Goal: Information Seeking & Learning: Learn about a topic

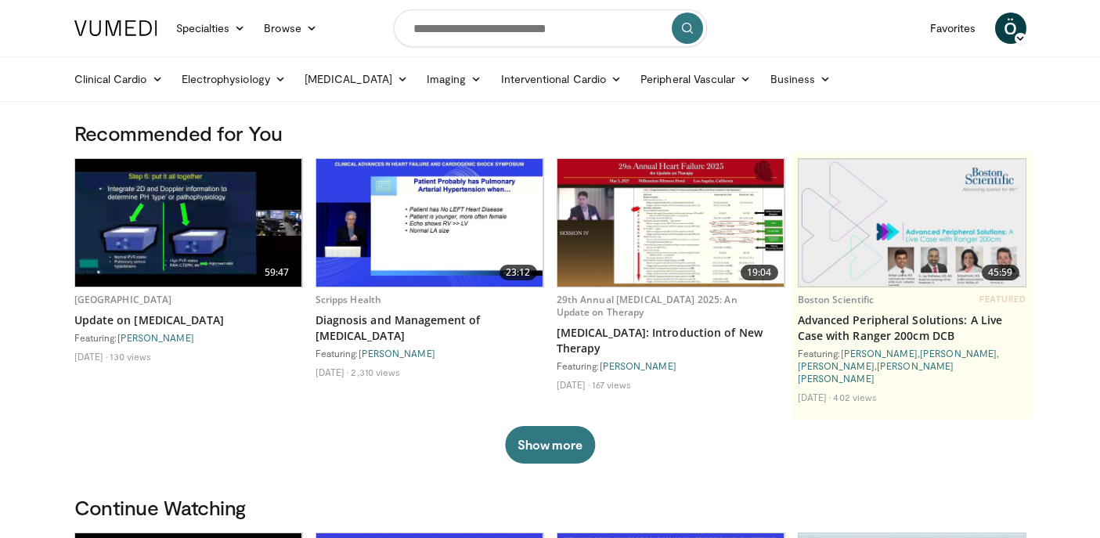
click at [1004, 27] on span "Ö" at bounding box center [1010, 28] width 31 height 31
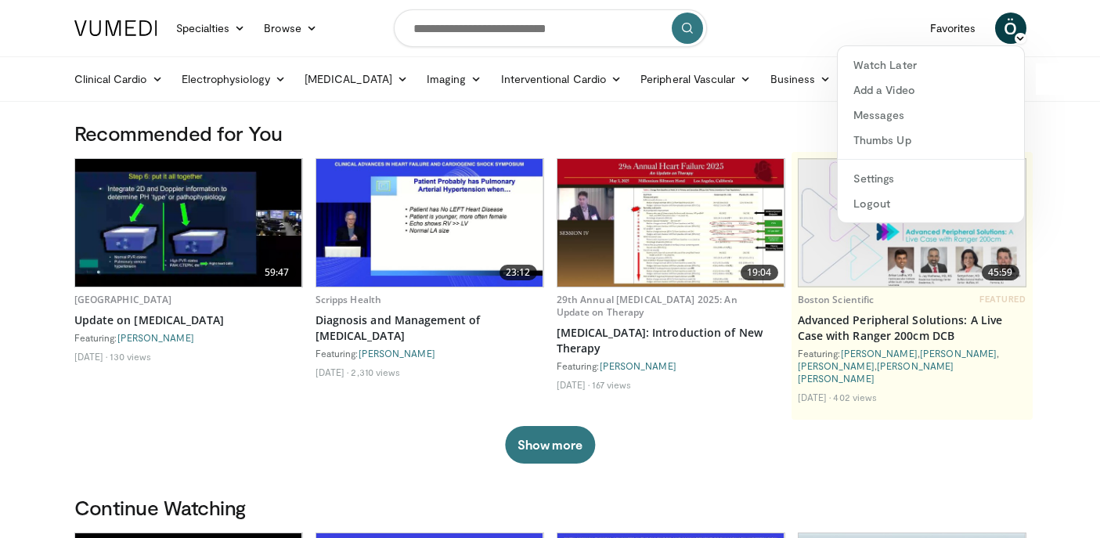
click at [805, 41] on nav "Specialties Adult & Family Medicine Allergy, Asthma, Immunology Anesthesiology …" at bounding box center [550, 28] width 971 height 56
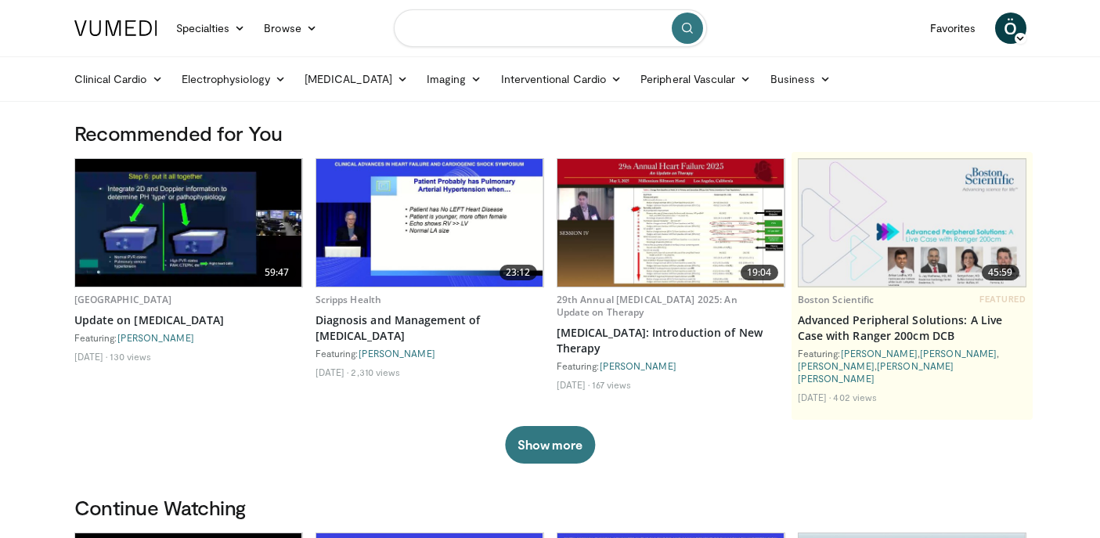
click at [525, 25] on input "Search topics, interventions" at bounding box center [550, 28] width 313 height 38
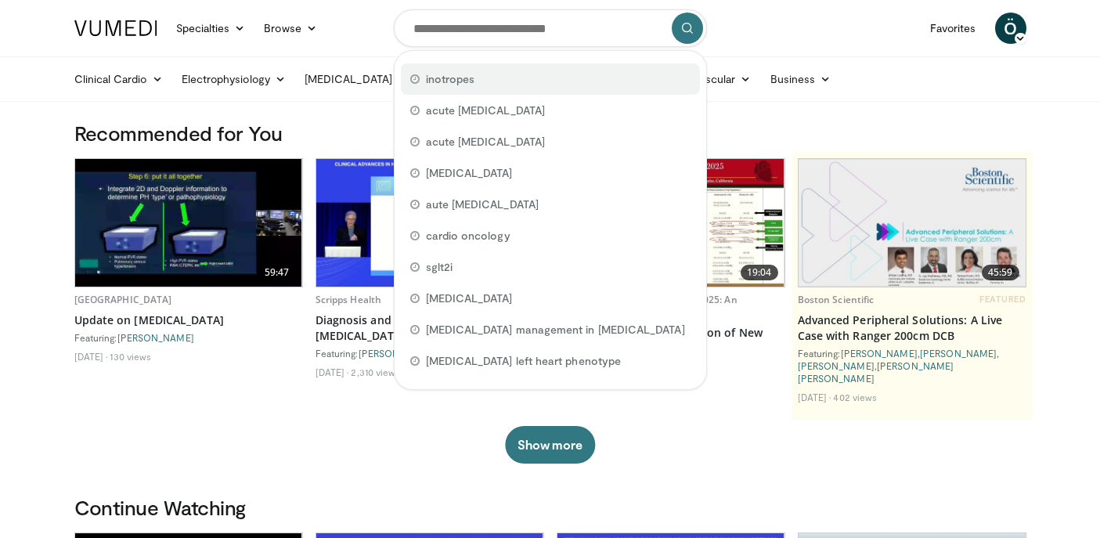
click at [500, 74] on div "inotropes" at bounding box center [550, 78] width 299 height 31
type input "*********"
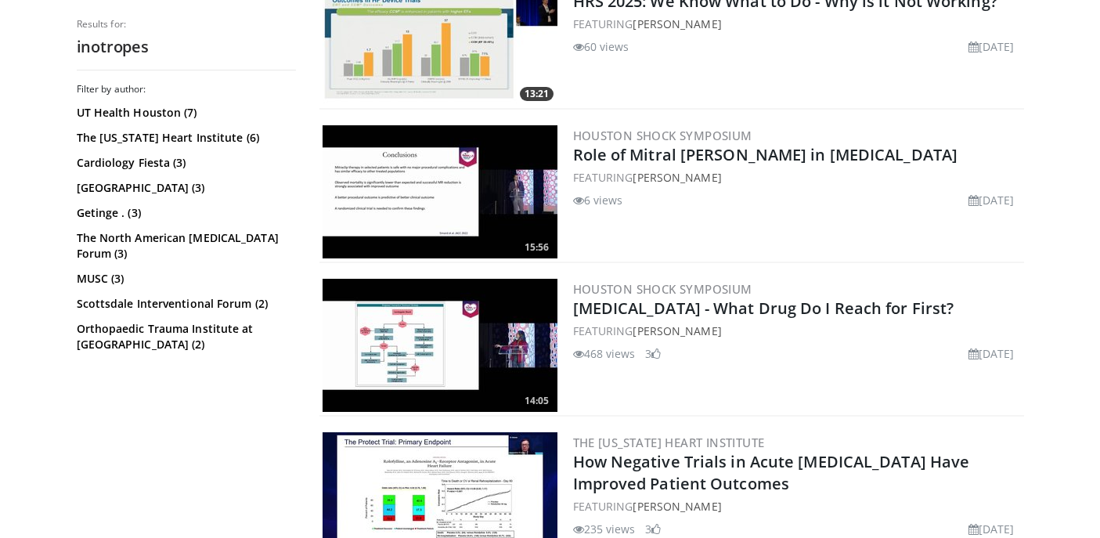
scroll to position [1715, 0]
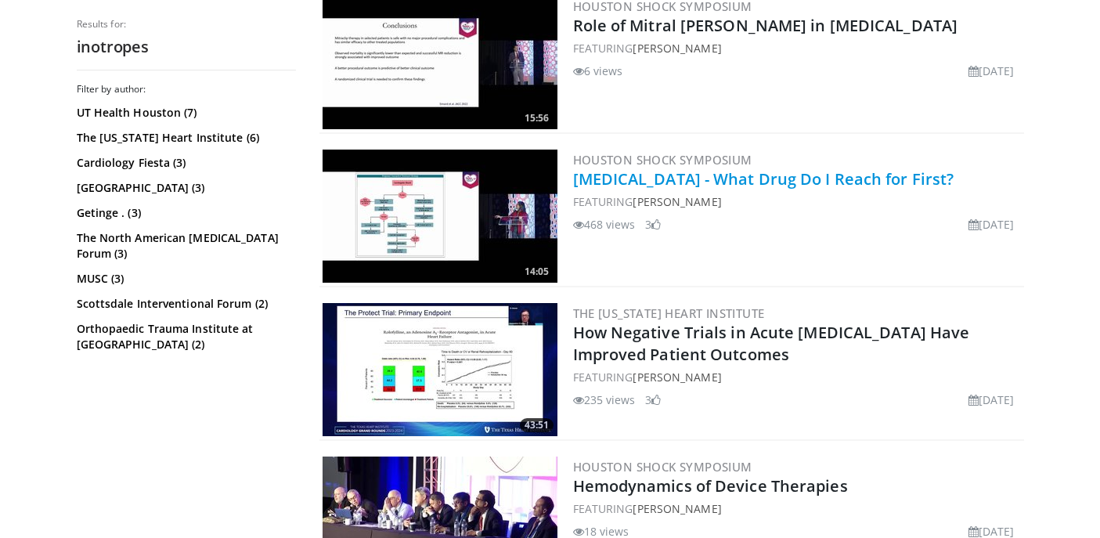
click at [799, 181] on link "[MEDICAL_DATA] - What Drug Do I Reach for First?" at bounding box center [763, 178] width 381 height 21
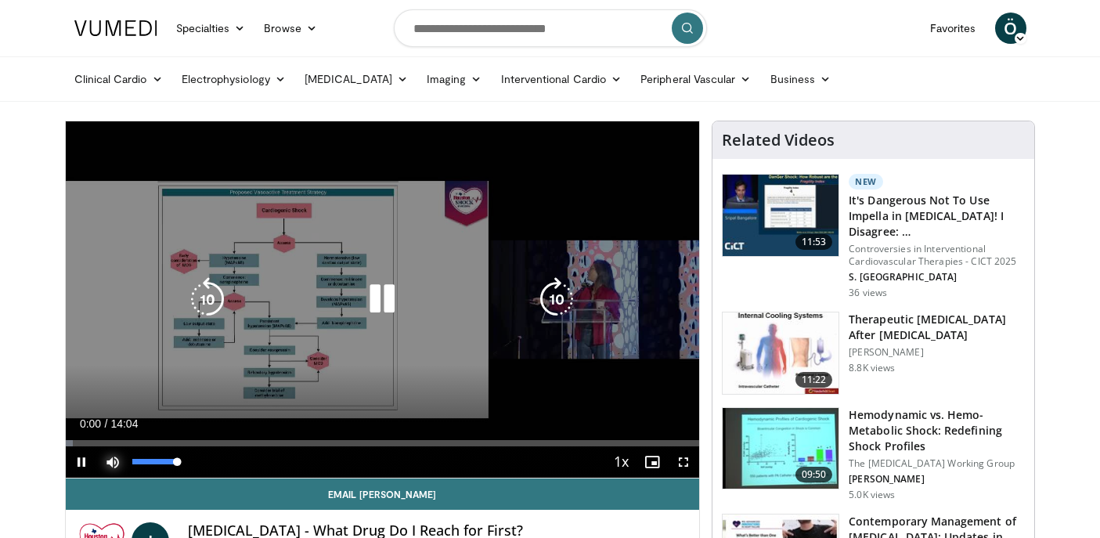
click at [110, 456] on span "Video Player" at bounding box center [112, 461] width 31 height 31
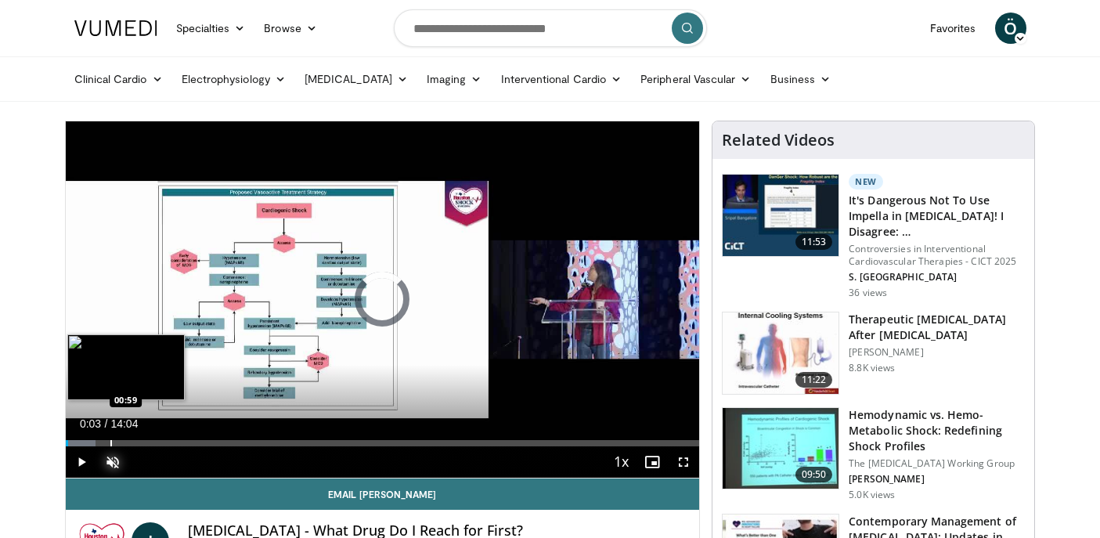
click at [110, 444] on div "Progress Bar" at bounding box center [111, 443] width 2 height 6
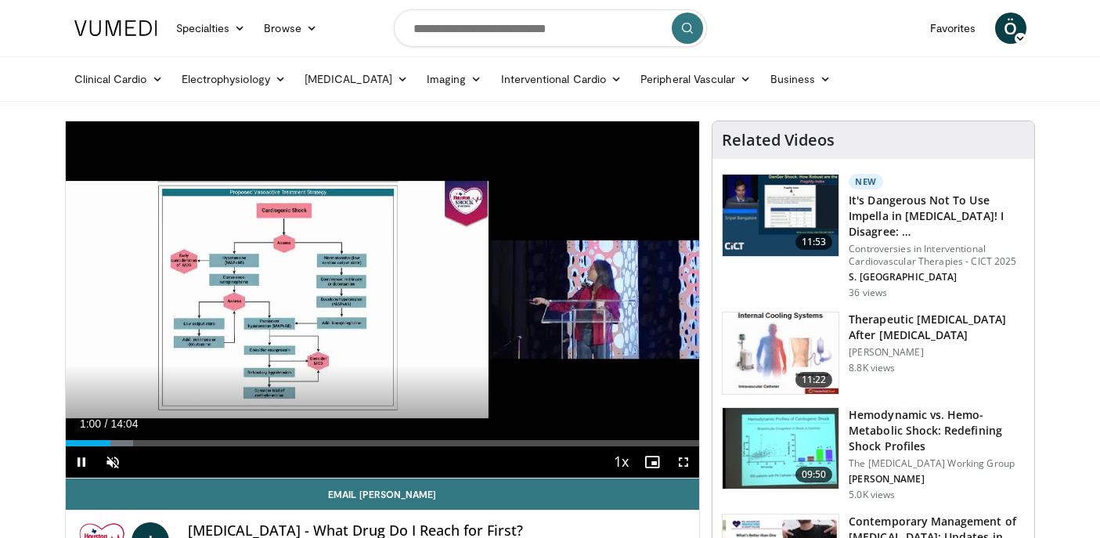
click at [131, 446] on div "Current Time 1:00 / Duration 14:04 Pause Skip Backward Skip Forward Unmute 74% …" at bounding box center [383, 461] width 634 height 31
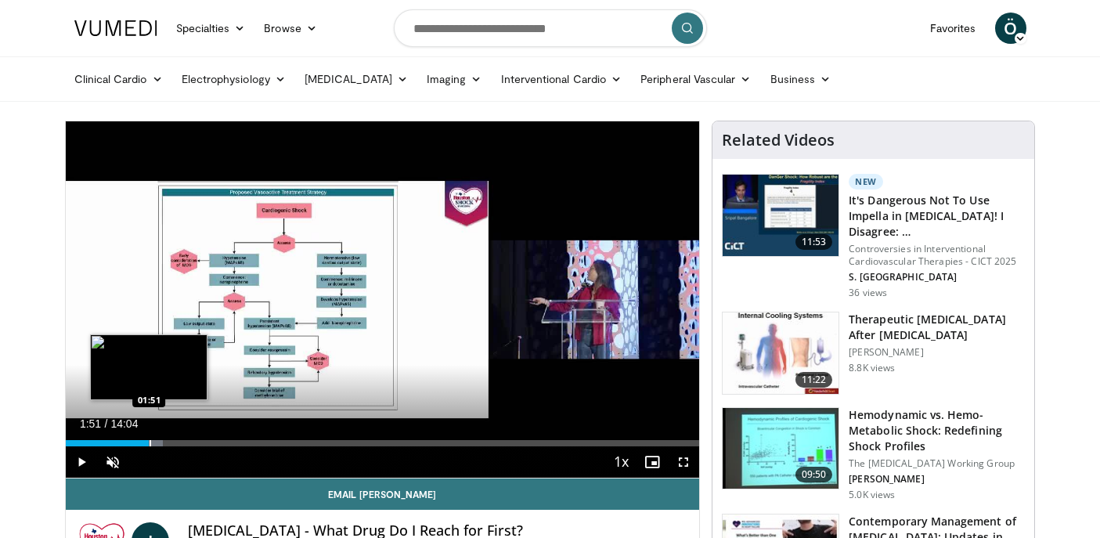
click at [150, 443] on div "Progress Bar" at bounding box center [151, 443] width 2 height 6
click at [168, 445] on div "Progress Bar" at bounding box center [169, 443] width 2 height 6
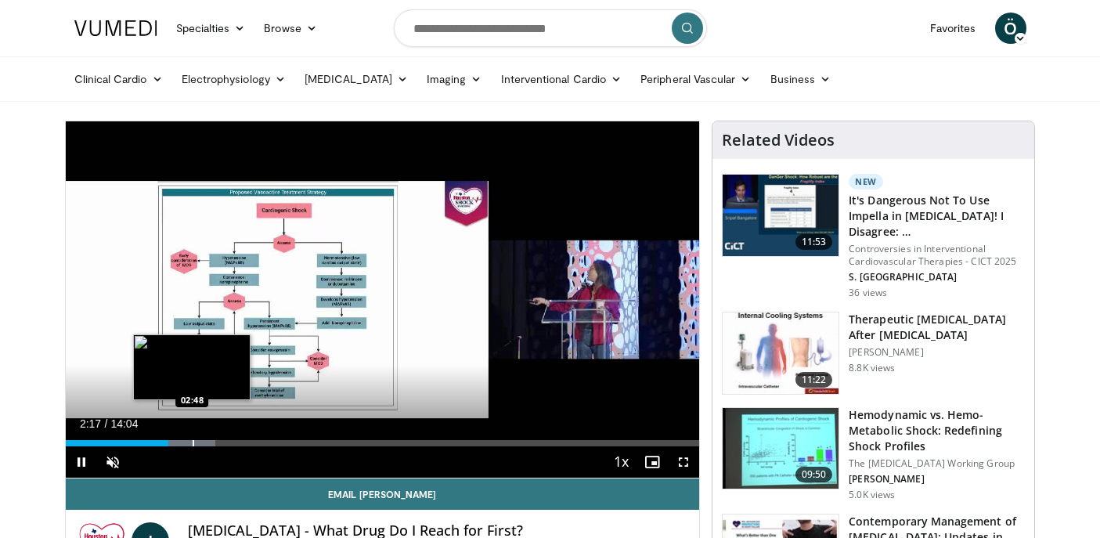
click at [193, 444] on div "Progress Bar" at bounding box center [194, 443] width 2 height 6
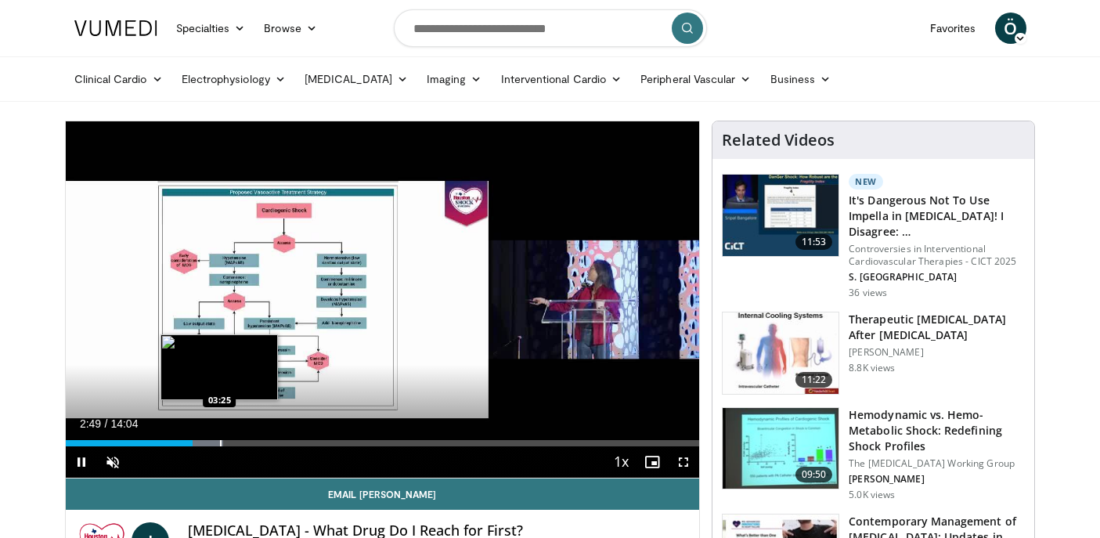
click at [220, 445] on div "Progress Bar" at bounding box center [221, 443] width 2 height 6
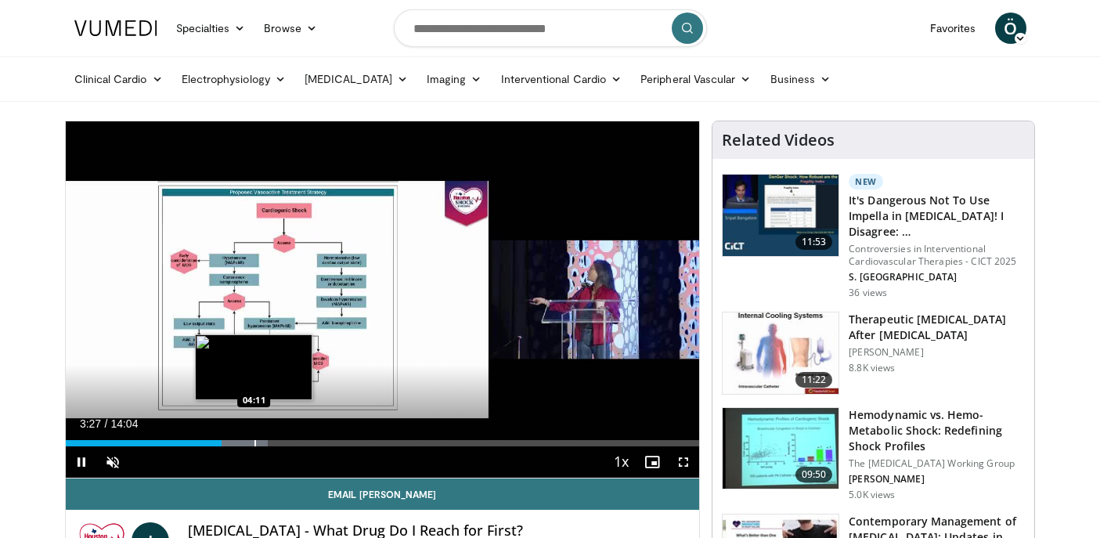
click at [254, 443] on div "Progress Bar" at bounding box center [255, 443] width 2 height 6
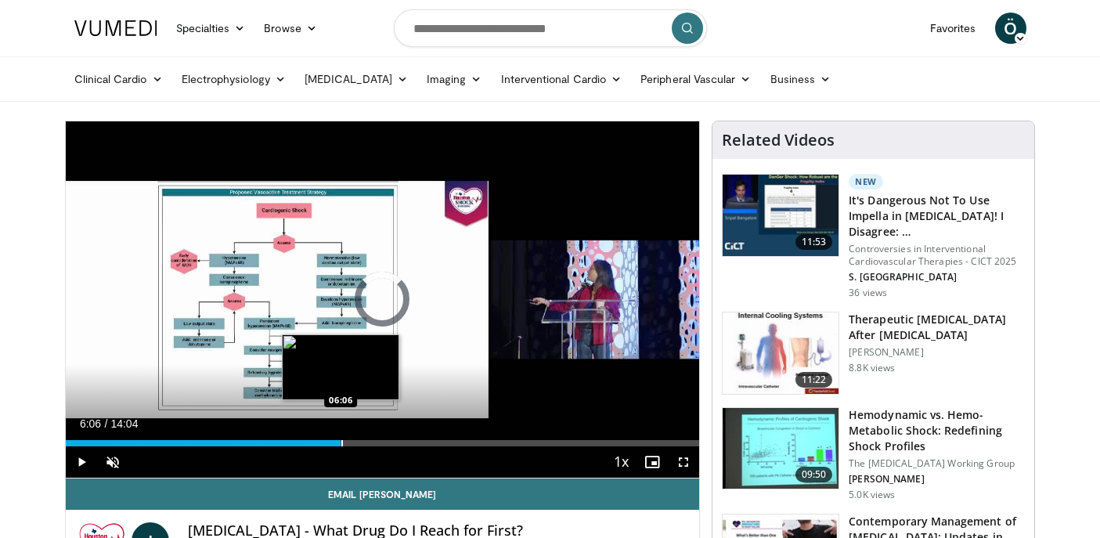
click at [341, 442] on div "Progress Bar" at bounding box center [342, 443] width 2 height 6
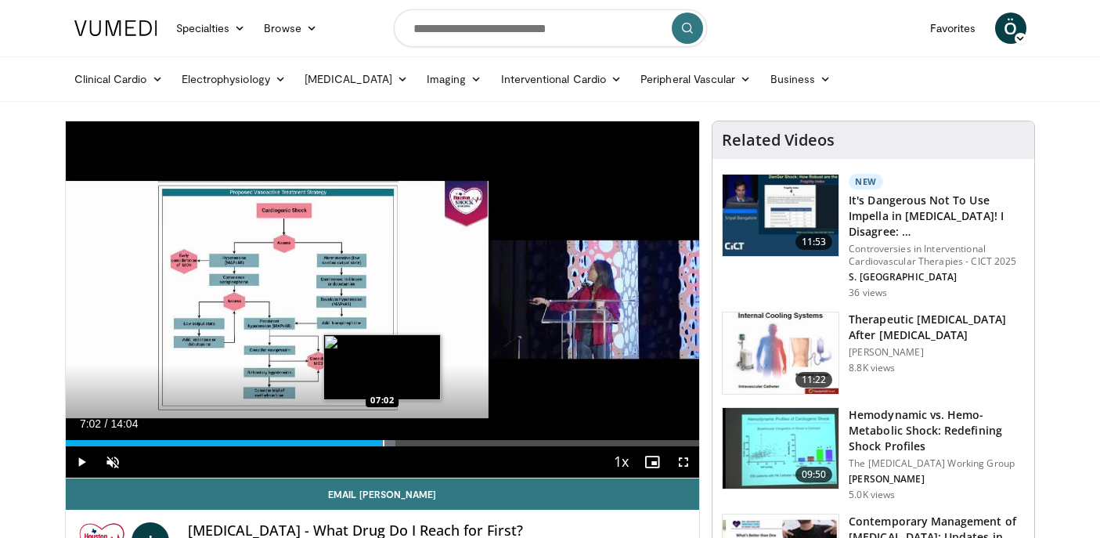
click at [383, 442] on div "Progress Bar" at bounding box center [384, 443] width 2 height 6
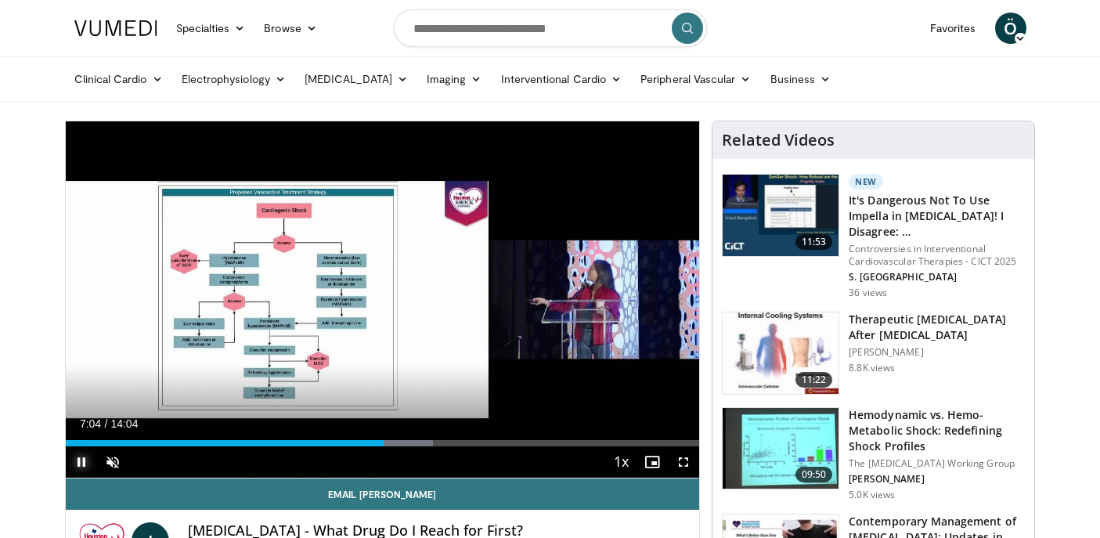
click at [84, 457] on span "Video Player" at bounding box center [81, 461] width 31 height 31
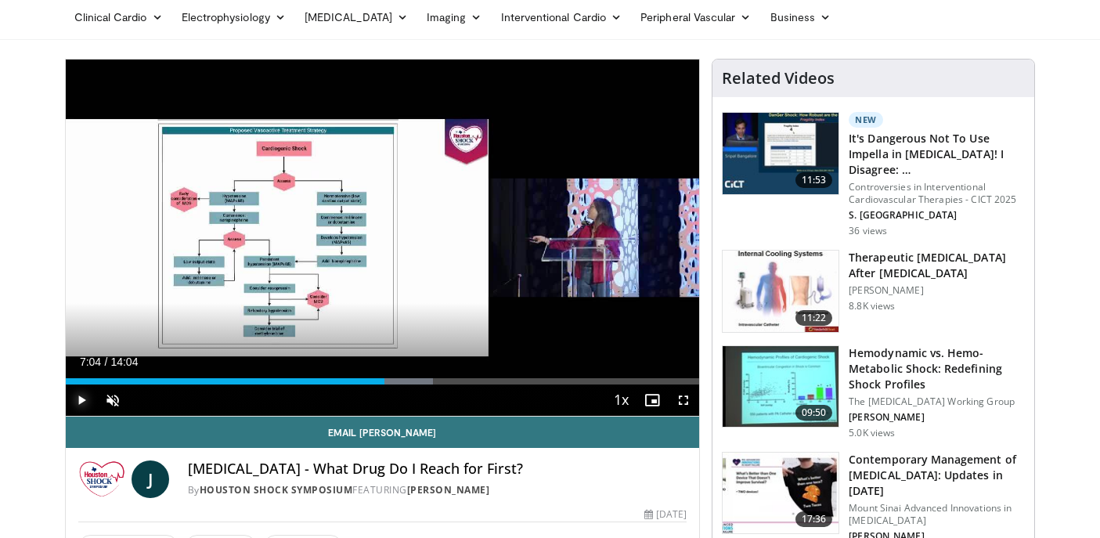
scroll to position [55, 0]
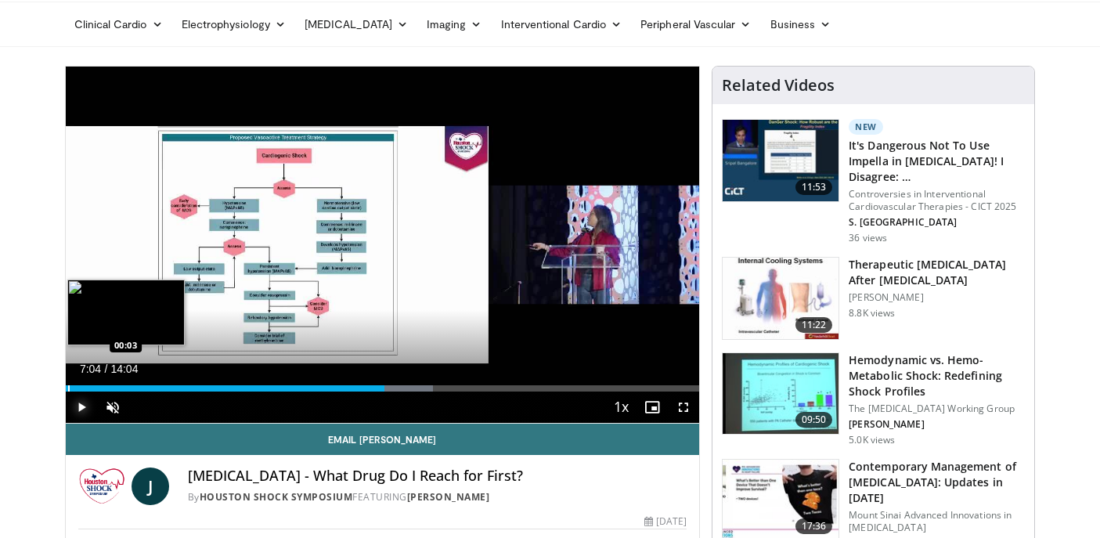
click at [68, 383] on div "Loaded : 57.96% 07:04 00:03" at bounding box center [383, 384] width 634 height 15
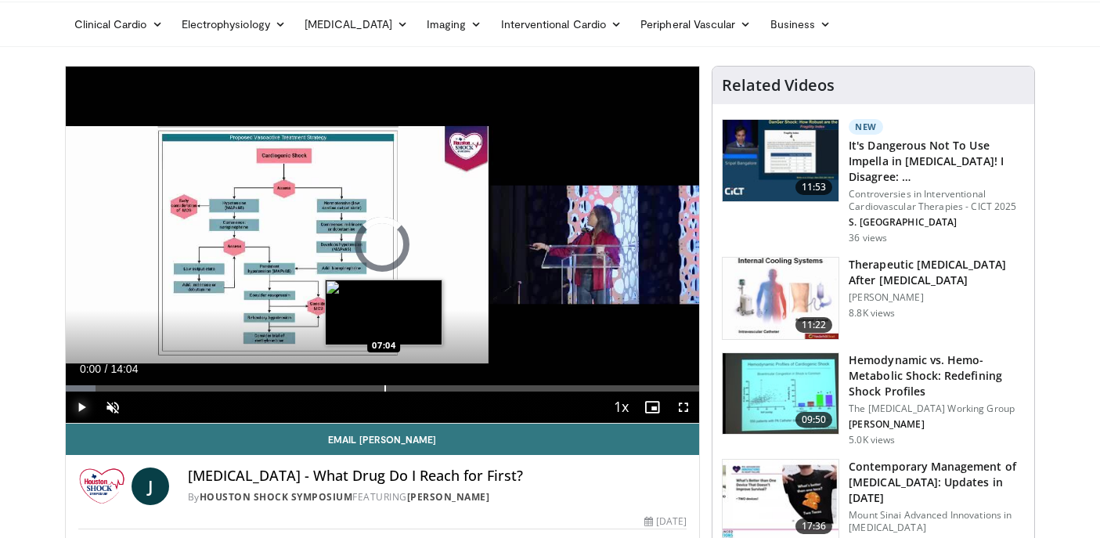
click at [384, 386] on div "Progress Bar" at bounding box center [385, 388] width 2 height 6
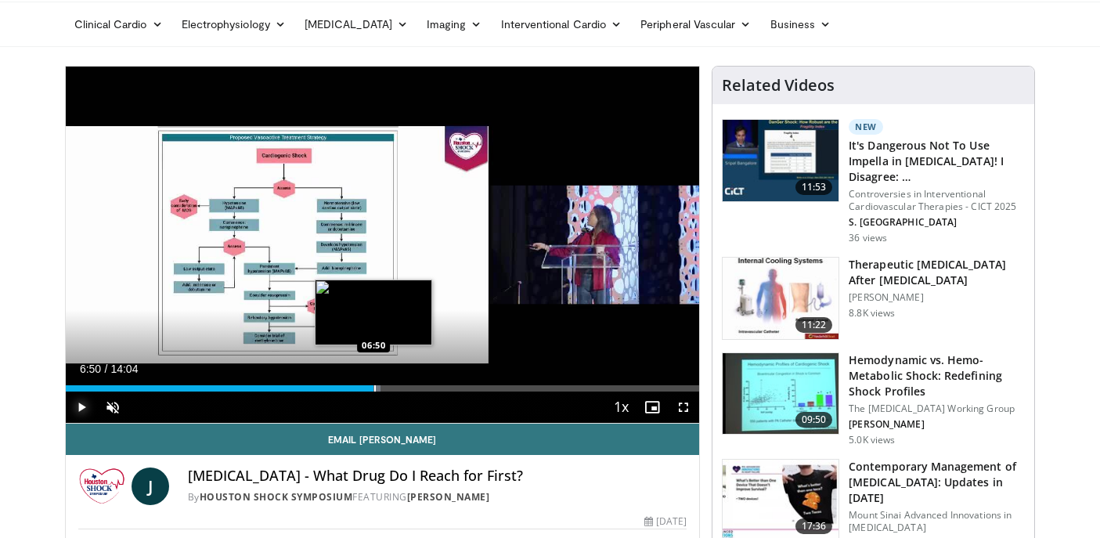
click at [374, 386] on div "Progress Bar" at bounding box center [375, 388] width 2 height 6
click at [365, 385] on div "Progress Bar" at bounding box center [366, 388] width 2 height 6
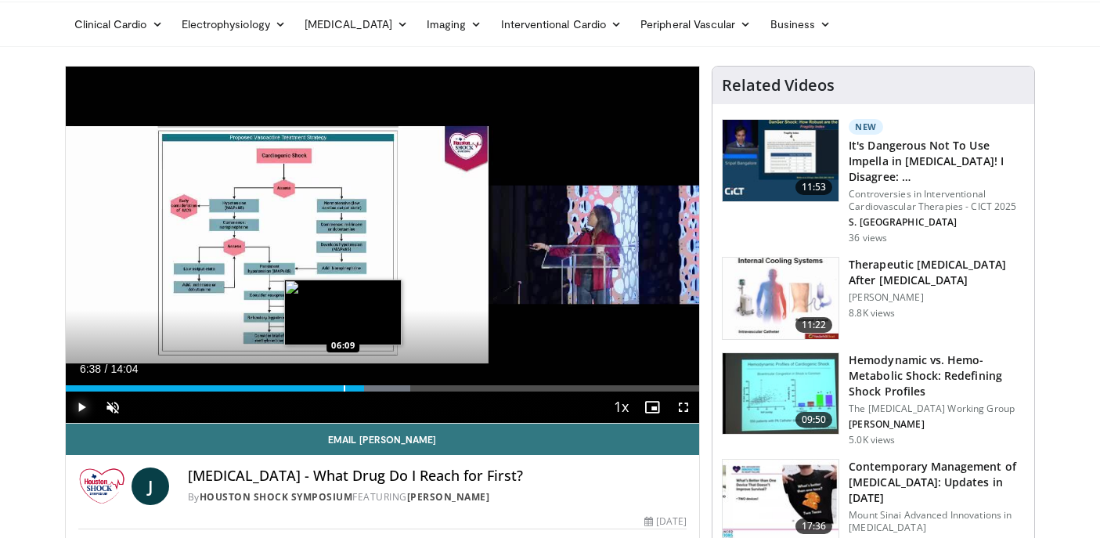
click at [344, 381] on div "Loaded : 54.41% 06:38 06:09" at bounding box center [383, 384] width 634 height 15
click at [355, 385] on div "Progress Bar" at bounding box center [356, 388] width 2 height 6
click at [362, 385] on div "Progress Bar" at bounding box center [363, 388] width 2 height 6
click at [353, 385] on div "Loaded : 54.41% 06:34 06:24" at bounding box center [383, 388] width 634 height 6
click at [360, 385] on div "Progress Bar" at bounding box center [361, 388] width 2 height 6
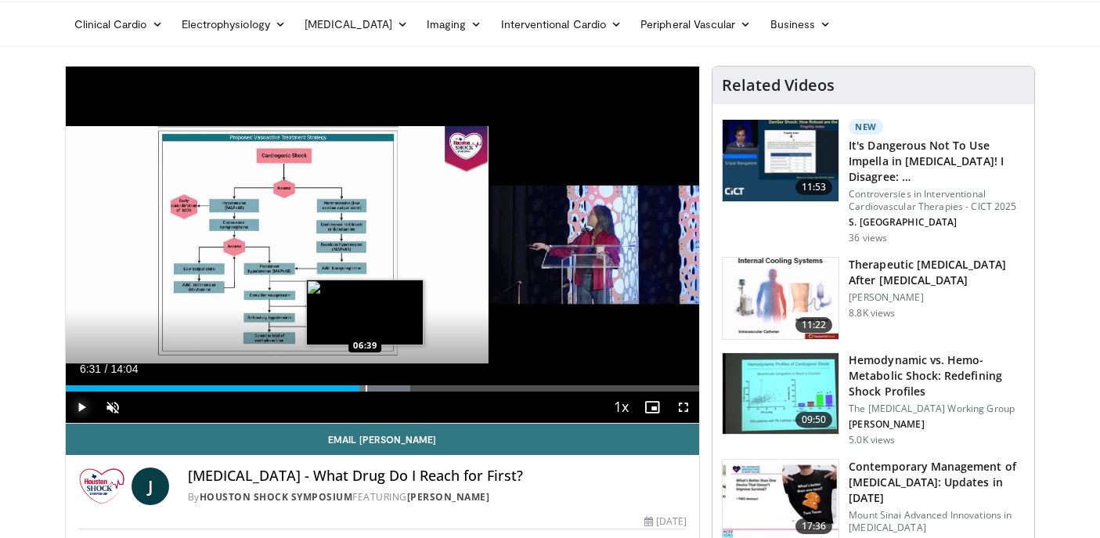
click at [366, 385] on div "Progress Bar" at bounding box center [367, 388] width 2 height 6
